Goal: Transaction & Acquisition: Purchase product/service

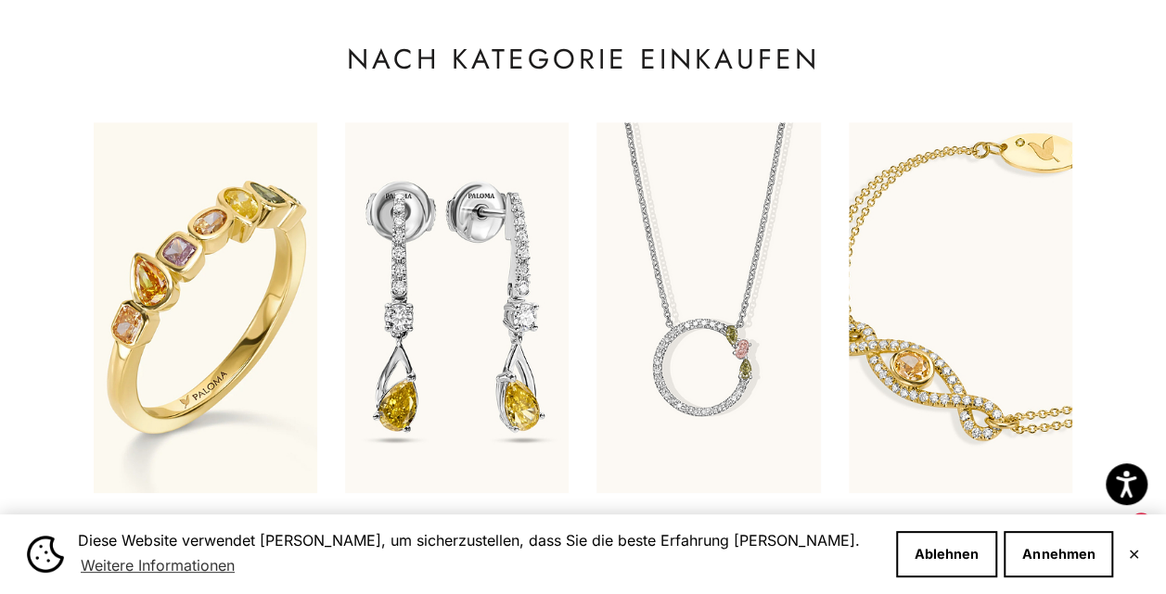
scroll to position [742, 0]
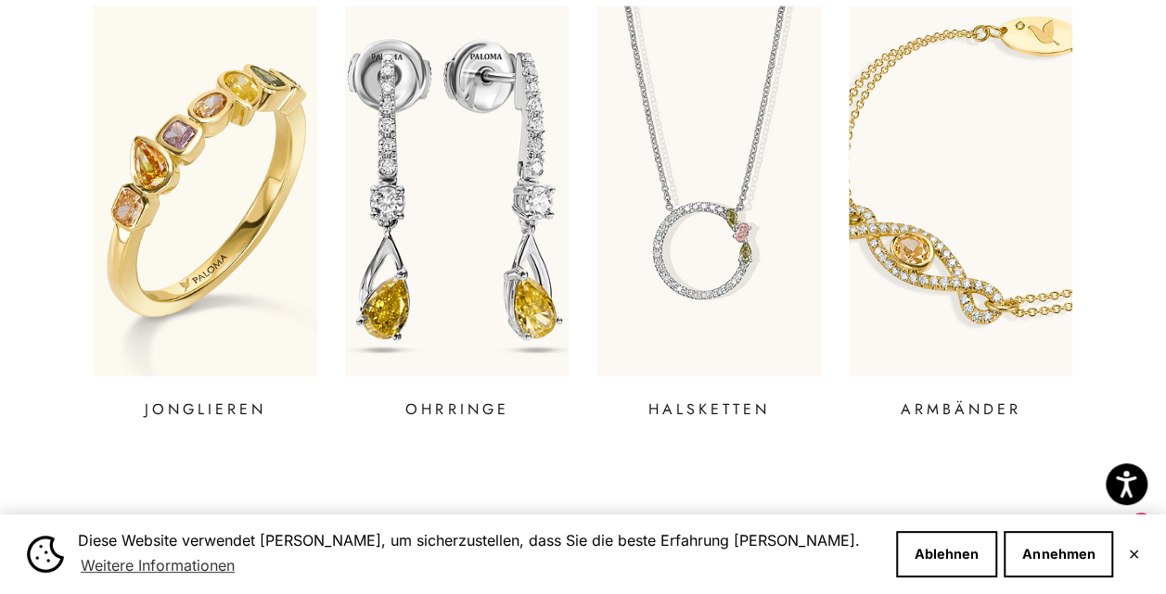
click at [487, 199] on img at bounding box center [457, 190] width 268 height 445
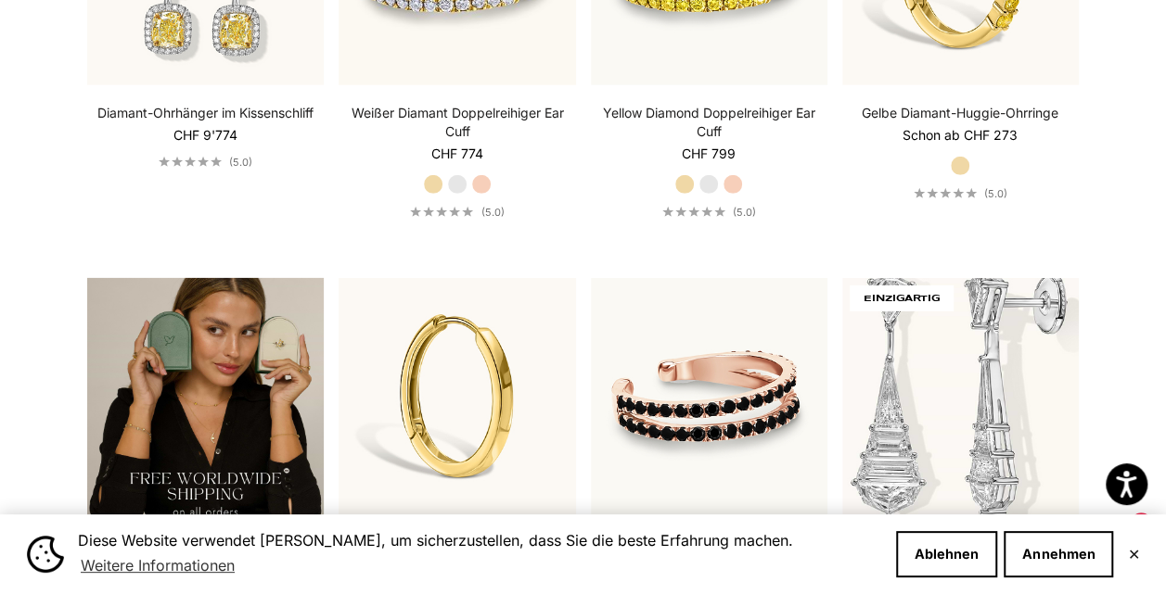
scroll to position [2967, 0]
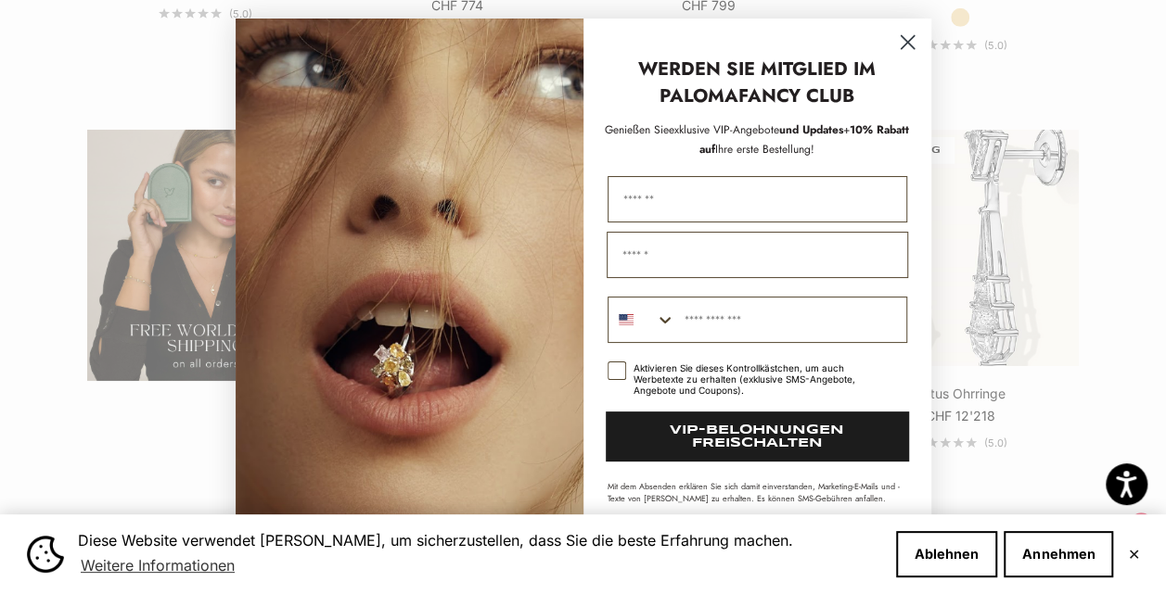
click at [899, 35] on circle "Dialogfeld schließen" at bounding box center [906, 42] width 31 height 31
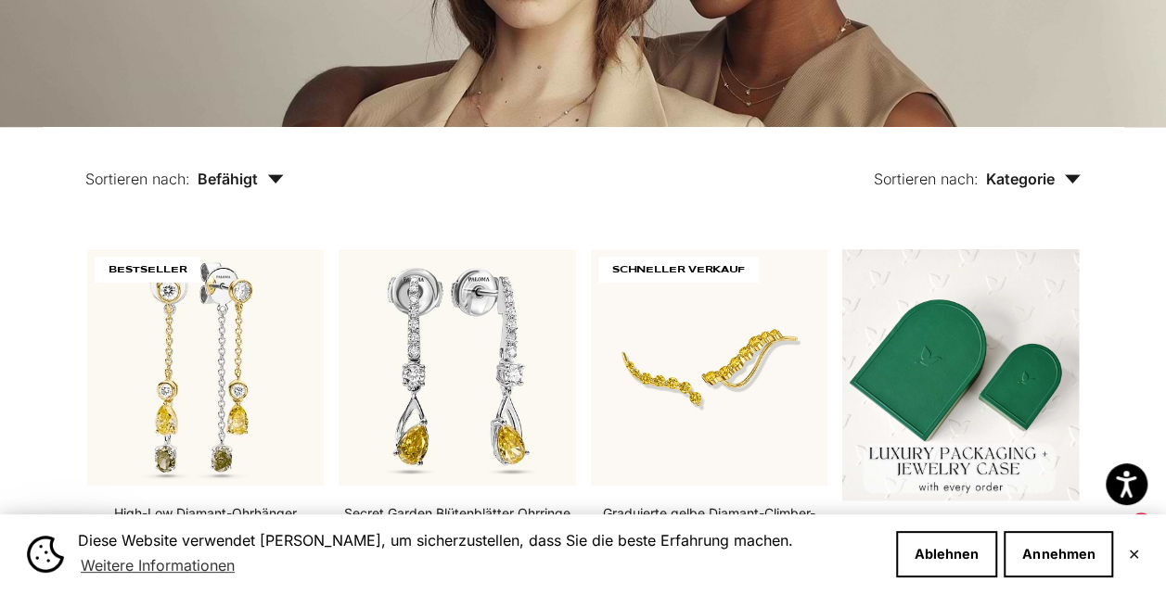
scroll to position [0, 0]
